Goal: Task Accomplishment & Management: Manage account settings

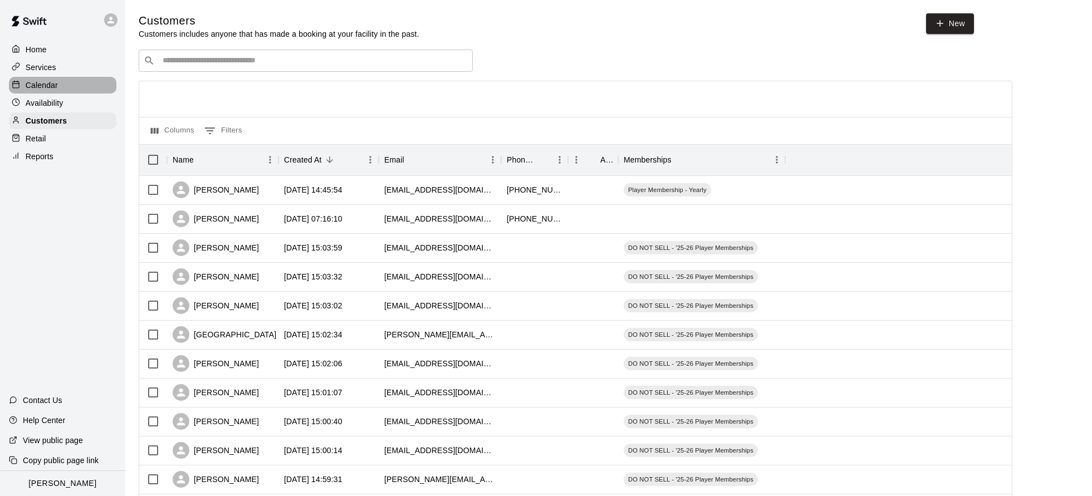
click at [31, 90] on p "Calendar" at bounding box center [42, 85] width 32 height 11
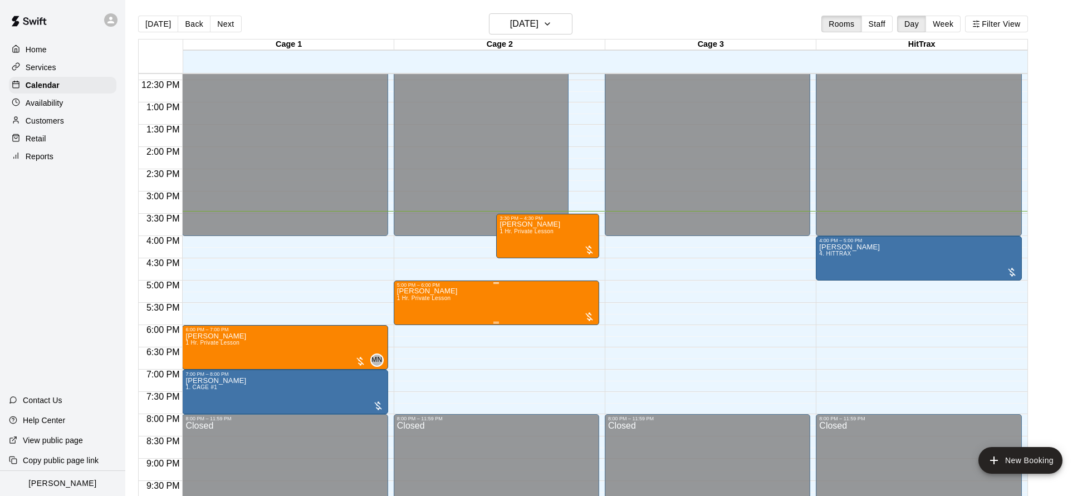
scroll to position [547, 0]
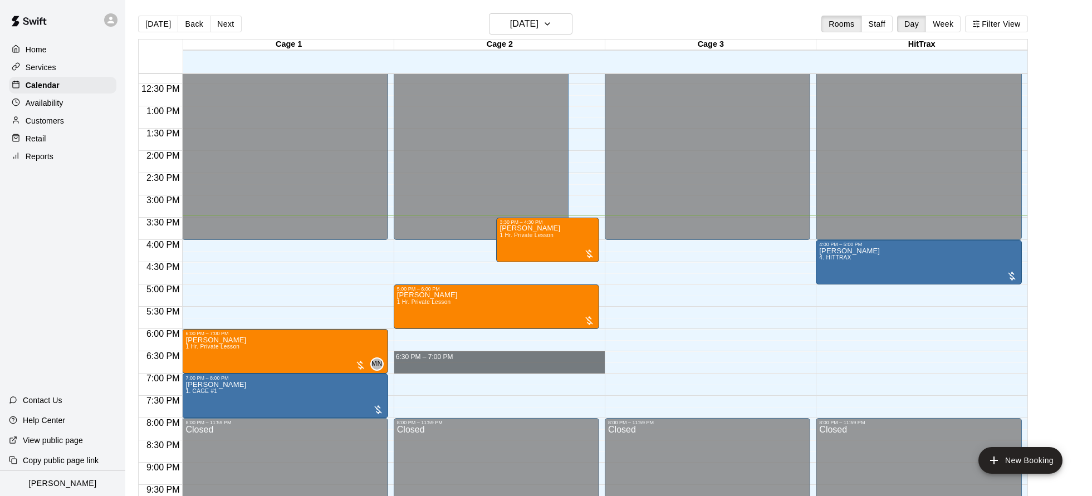
drag, startPoint x: 433, startPoint y: 373, endPoint x: 430, endPoint y: 359, distance: 14.9
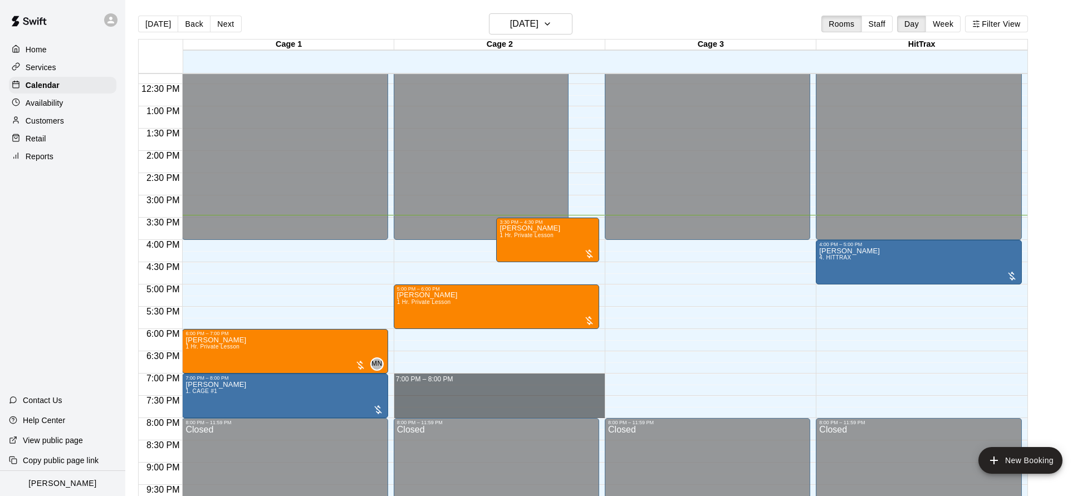
drag, startPoint x: 407, startPoint y: 375, endPoint x: 405, endPoint y: 413, distance: 38.5
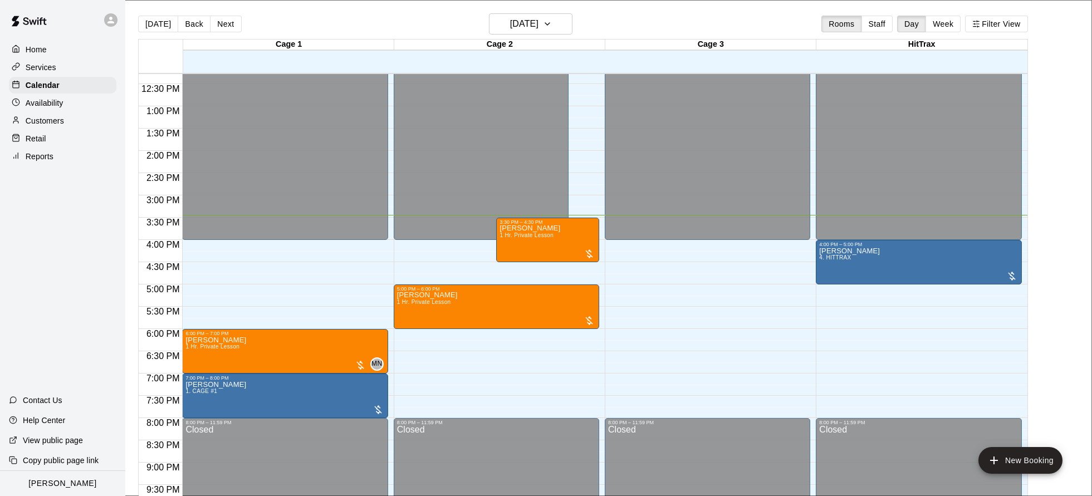
drag, startPoint x: 662, startPoint y: 81, endPoint x: 671, endPoint y: 84, distance: 9.9
drag, startPoint x: 455, startPoint y: 309, endPoint x: 501, endPoint y: 338, distance: 54.1
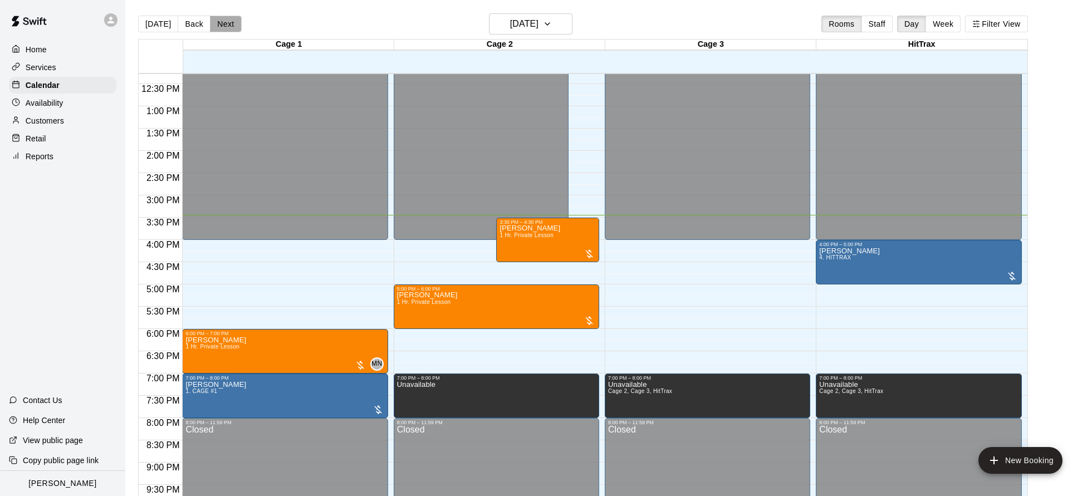
click at [236, 26] on button "Next" at bounding box center [225, 24] width 31 height 17
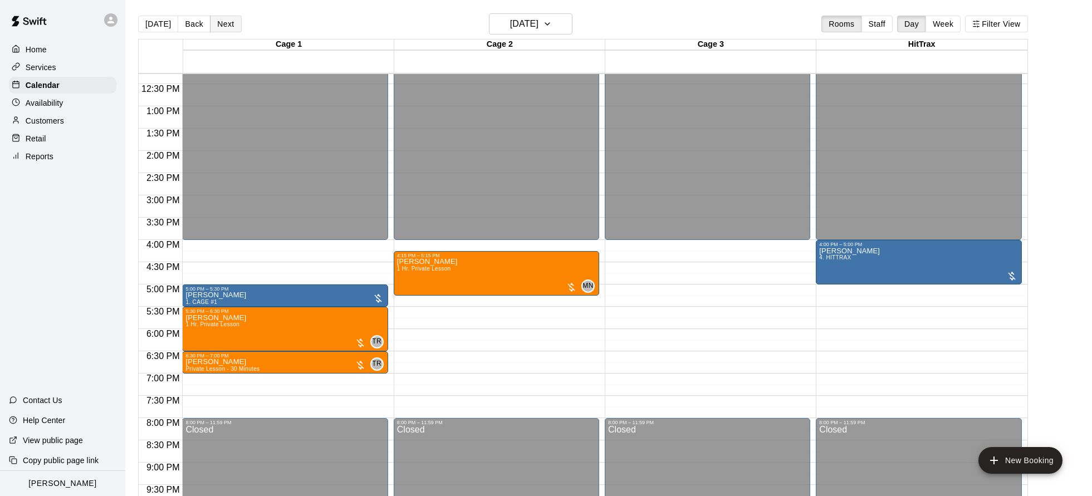
click at [236, 26] on button "Next" at bounding box center [225, 24] width 31 height 17
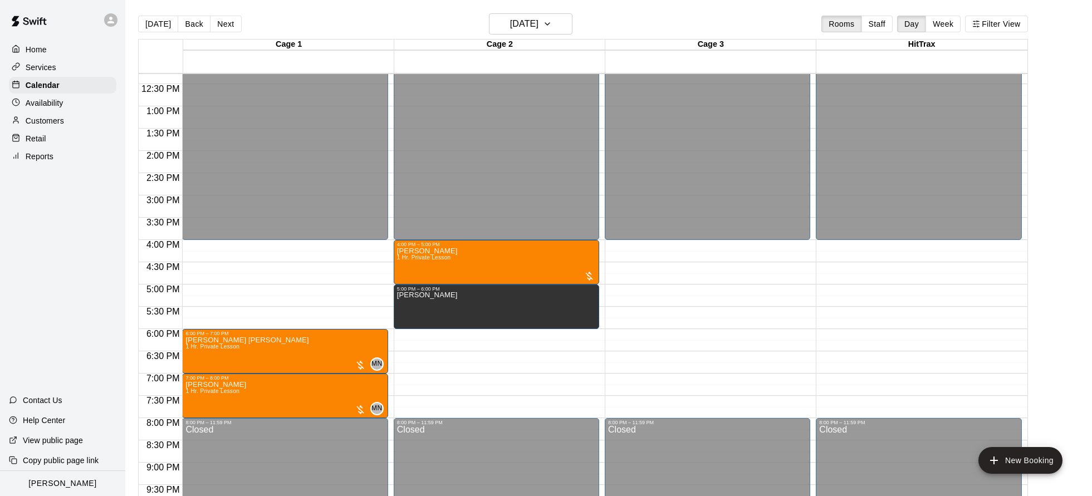
click at [148, 27] on button "[DATE]" at bounding box center [158, 24] width 40 height 17
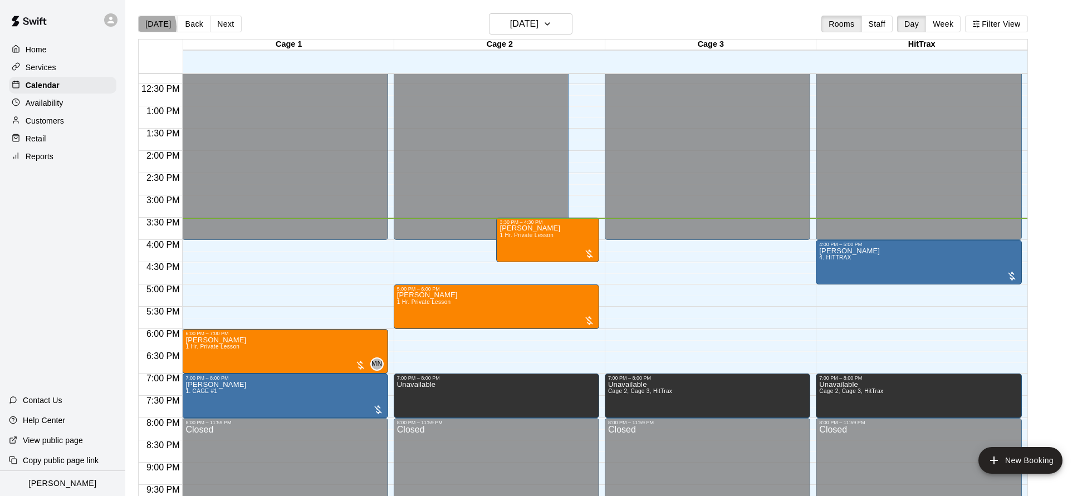
click at [146, 27] on button "[DATE]" at bounding box center [158, 24] width 40 height 17
